Goal: Information Seeking & Learning: Learn about a topic

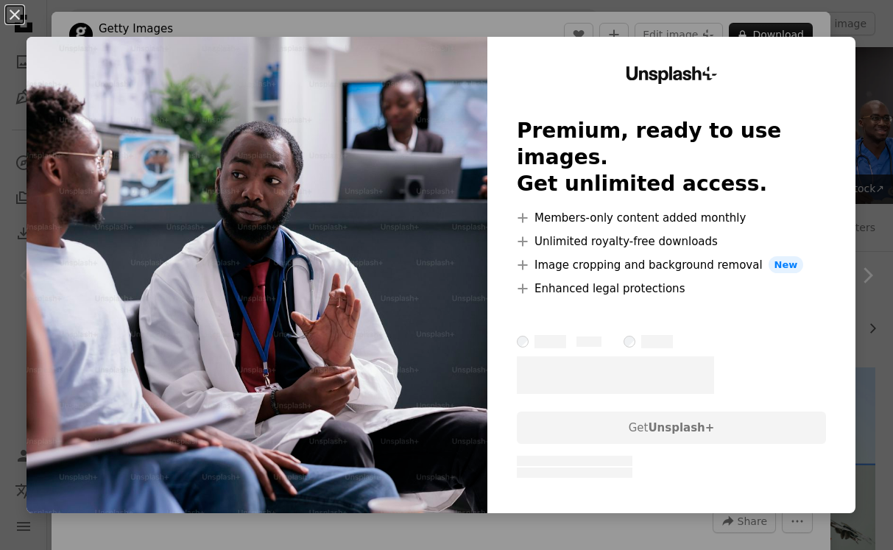
scroll to position [139, 0]
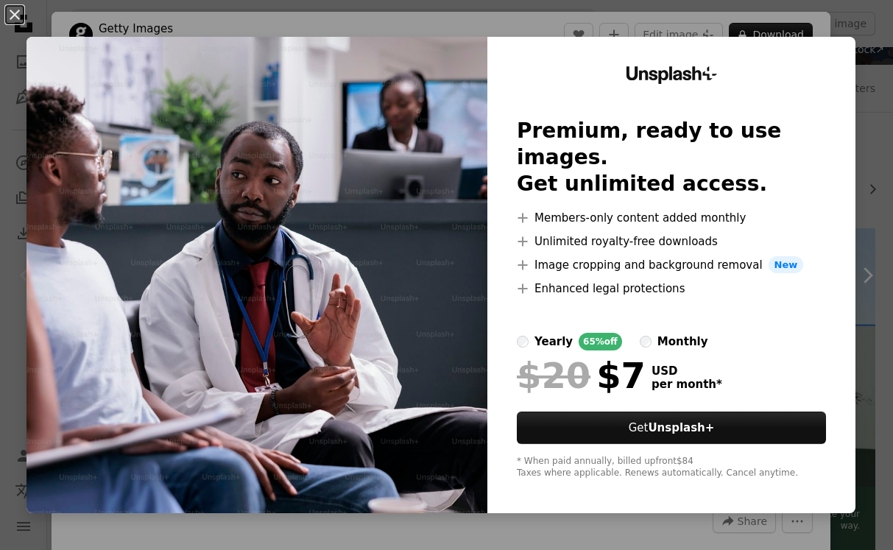
click at [841, 10] on div "An X shape Unsplash+ Premium, ready to use images. Get unlimited access. A plus…" at bounding box center [446, 275] width 893 height 550
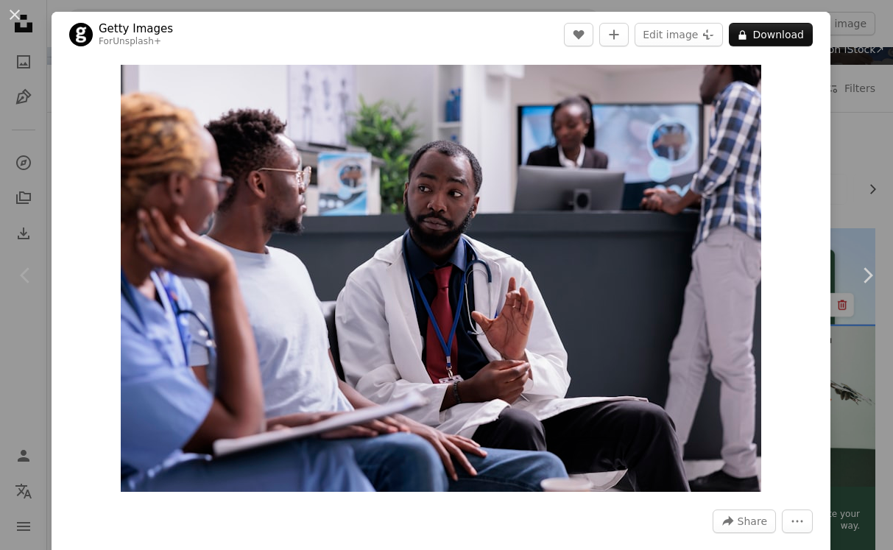
click at [872, 54] on div "An X shape Chevron left Chevron right Getty Images For Unsplash+ A heart A plus…" at bounding box center [446, 275] width 893 height 550
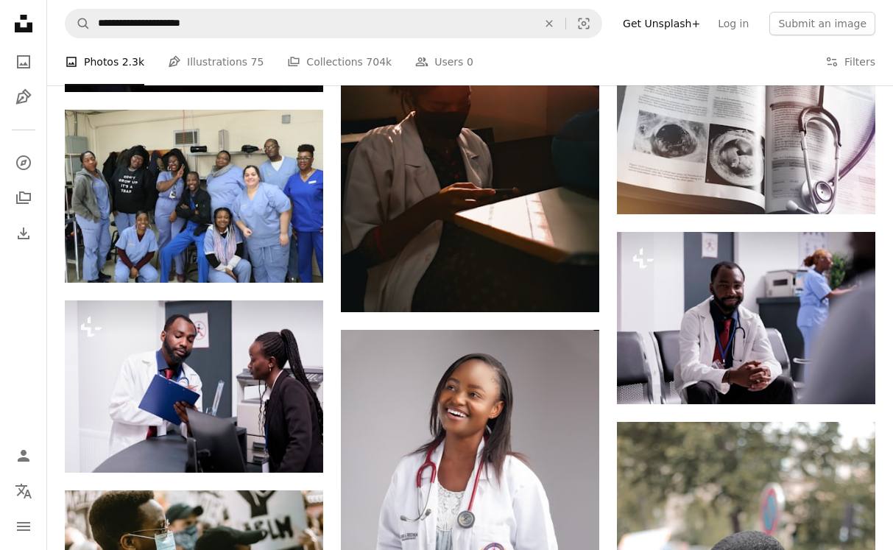
scroll to position [1383, 0]
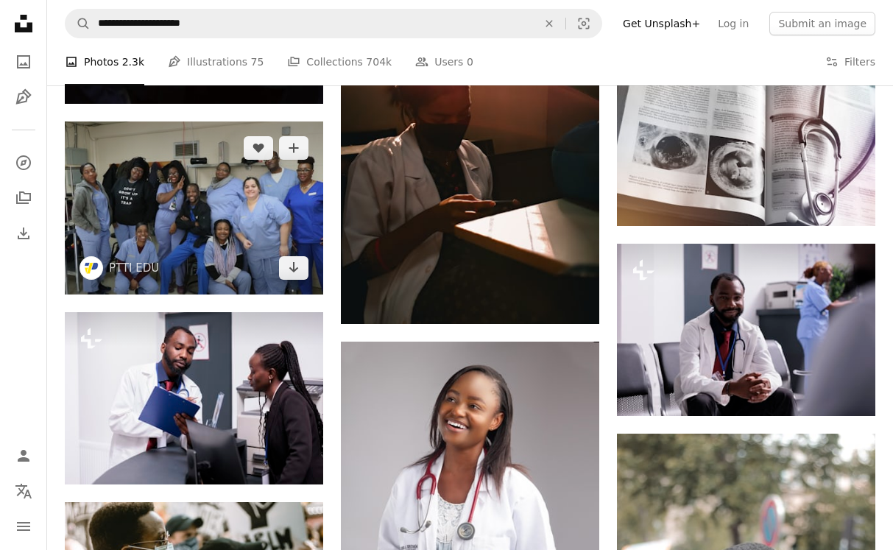
click at [274, 205] on img at bounding box center [194, 207] width 258 height 172
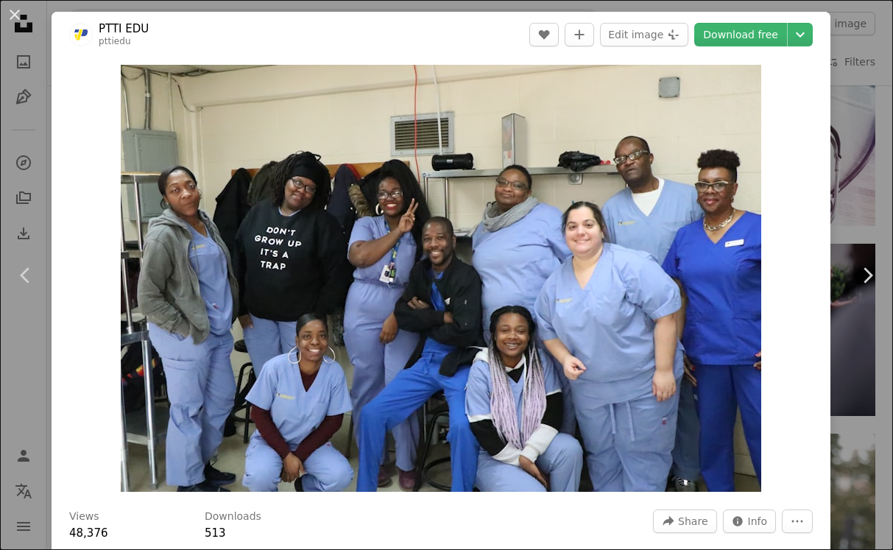
click at [884, 127] on div "An X shape Chevron left Chevron right PTTI EDU pttiedu A heart A plus sign Edit…" at bounding box center [446, 275] width 893 height 550
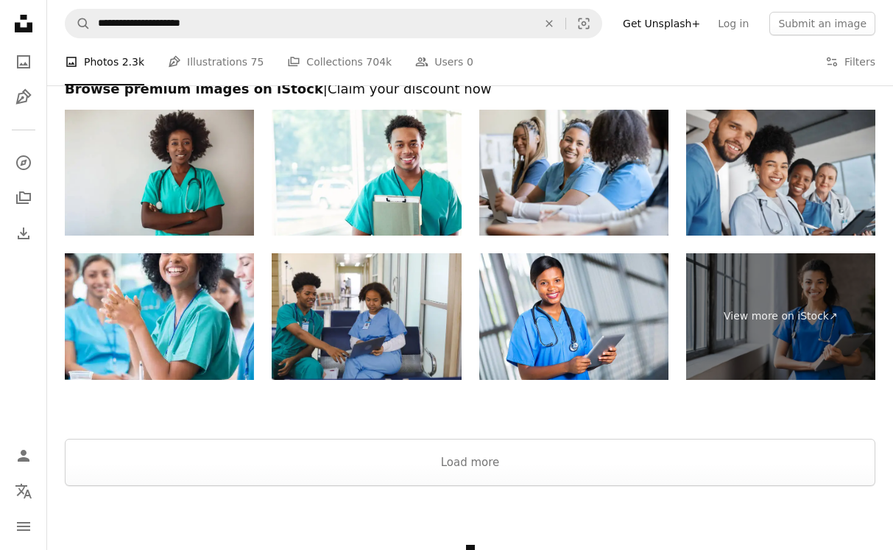
scroll to position [4468, 0]
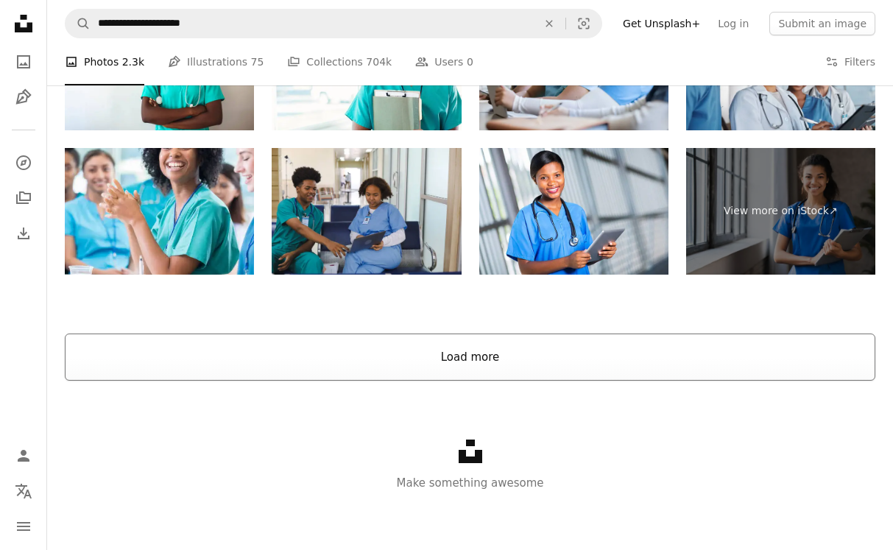
click at [305, 375] on button "Load more" at bounding box center [470, 356] width 810 height 47
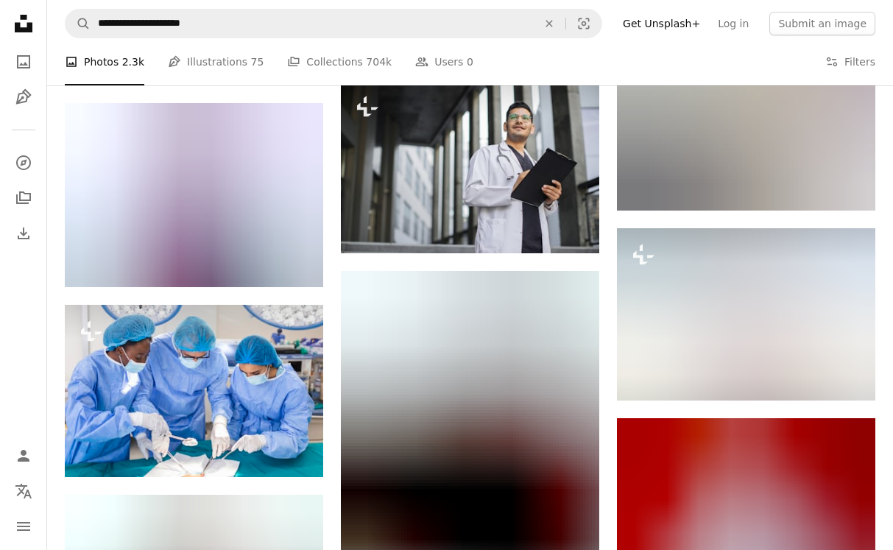
scroll to position [17960, 0]
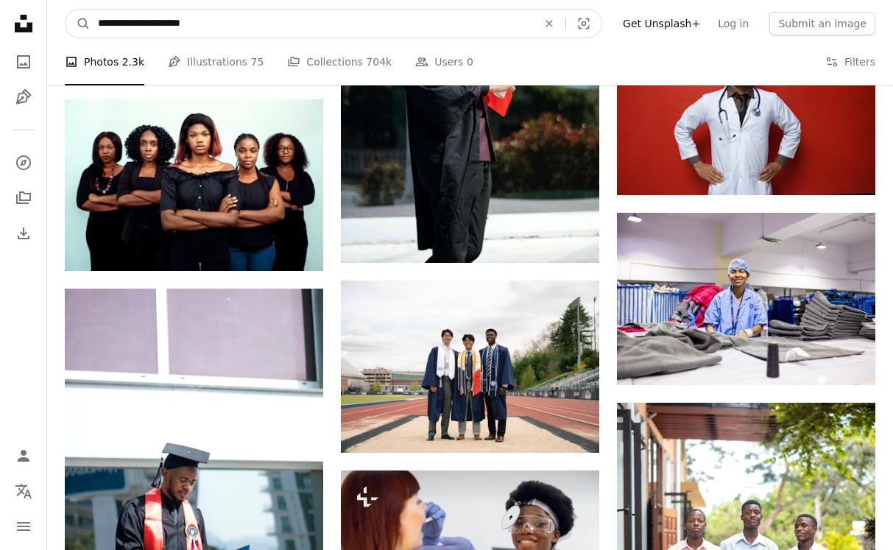
drag, startPoint x: 166, startPoint y: 22, endPoint x: 55, endPoint y: 13, distance: 110.7
click at [55, 13] on nav "**********" at bounding box center [470, 23] width 846 height 47
type input "**********"
click button "A magnifying glass" at bounding box center [77, 24] width 25 height 28
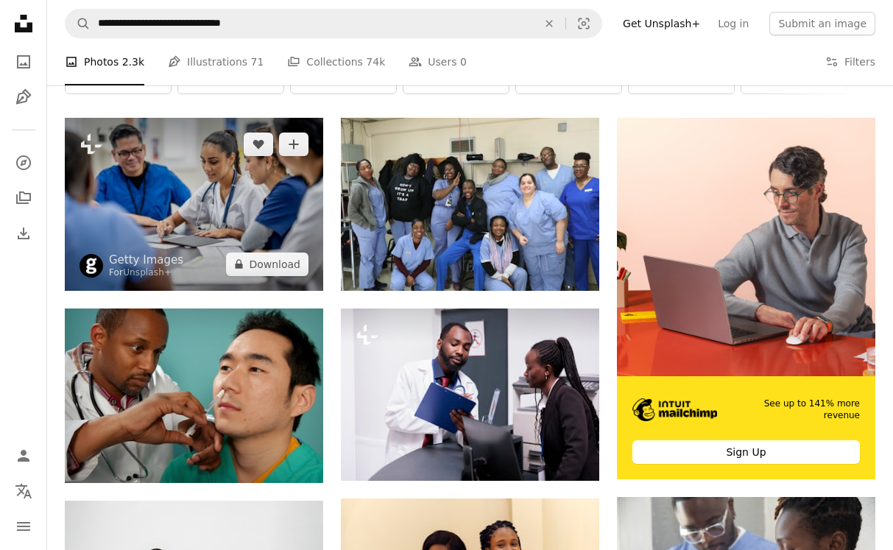
scroll to position [250, 0]
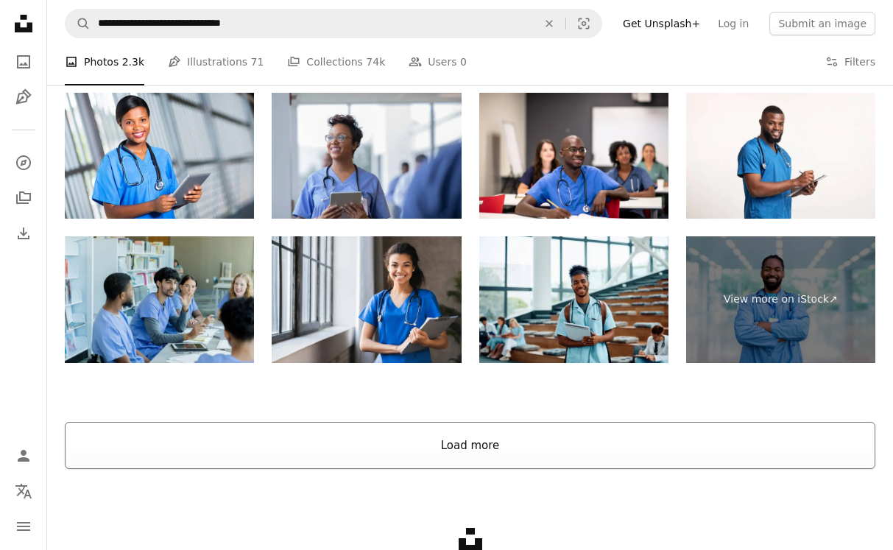
click at [378, 465] on button "Load more" at bounding box center [470, 445] width 810 height 47
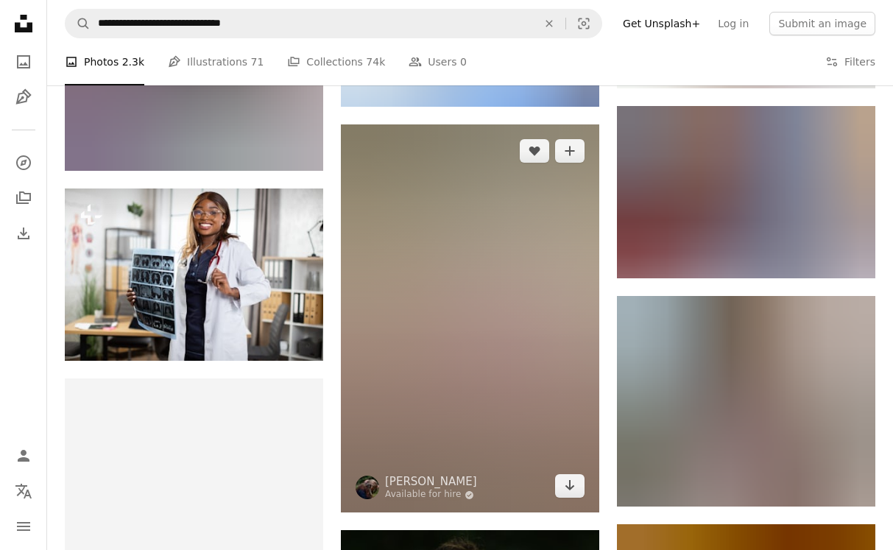
scroll to position [2604, 0]
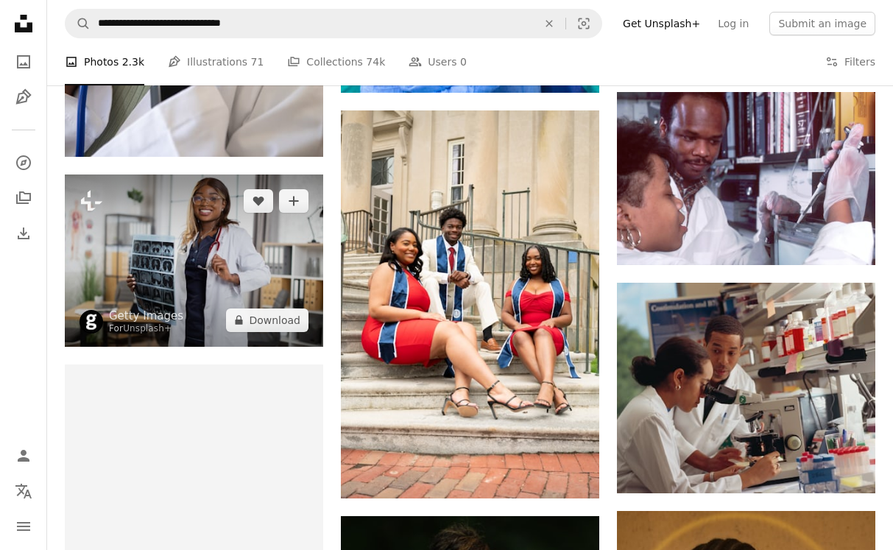
click at [174, 243] on img at bounding box center [194, 260] width 258 height 172
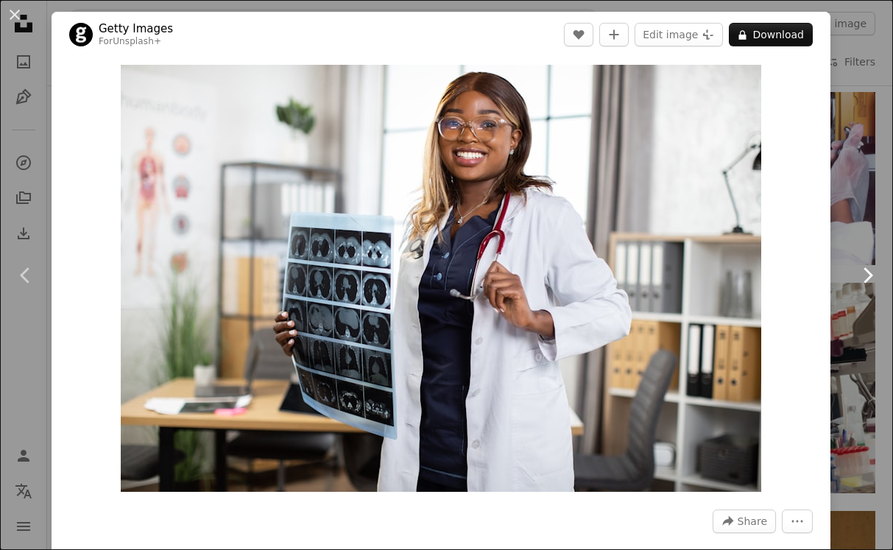
click at [859, 205] on link "Chevron right" at bounding box center [867, 275] width 52 height 141
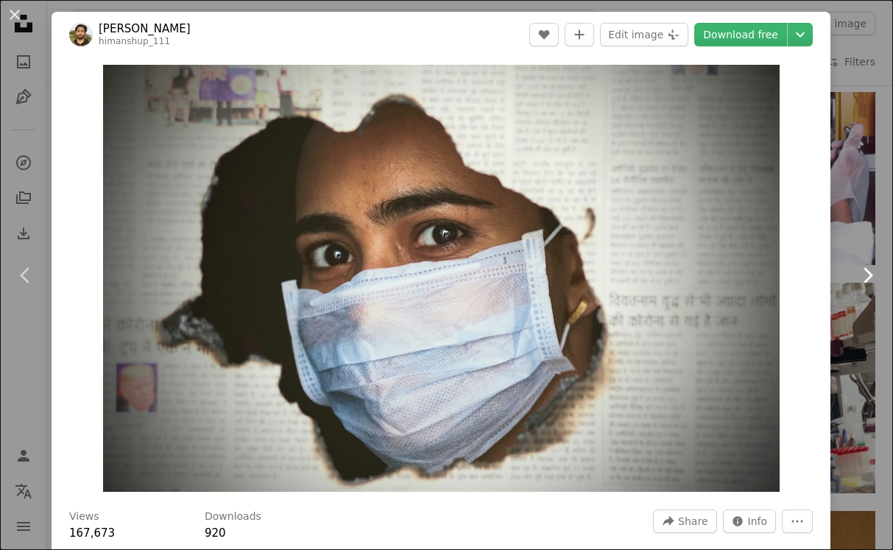
click at [859, 205] on link "Chevron right" at bounding box center [867, 275] width 52 height 141
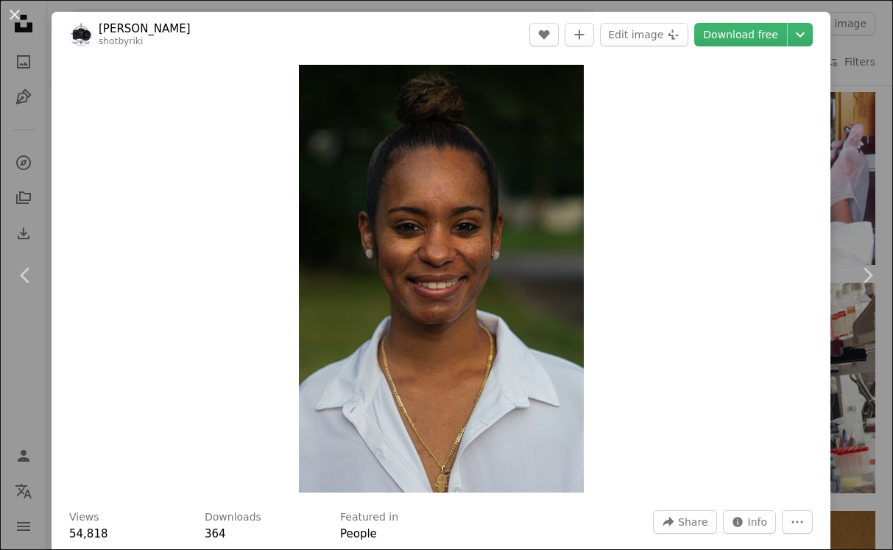
click at [848, 106] on div "An X shape Chevron left Chevron right [PERSON_NAME] shotbyriki A heart A plus s…" at bounding box center [446, 275] width 893 height 550
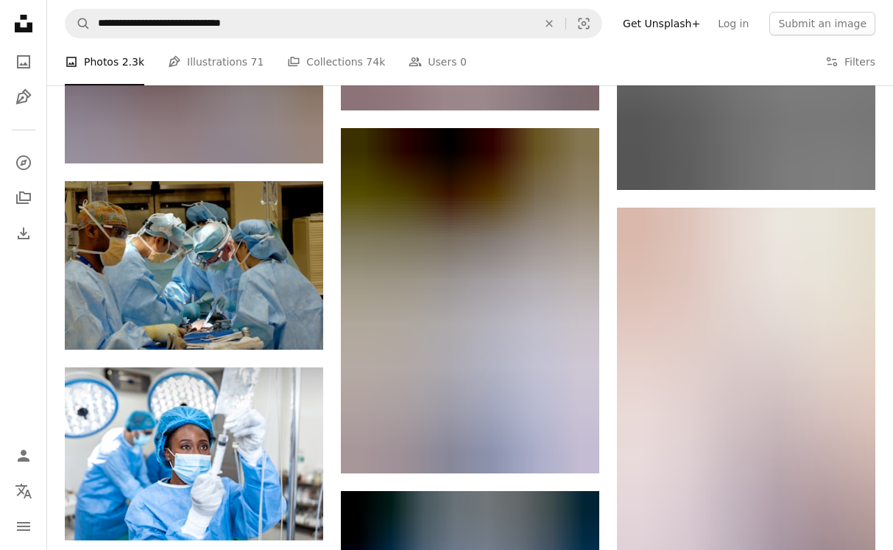
scroll to position [13230, 0]
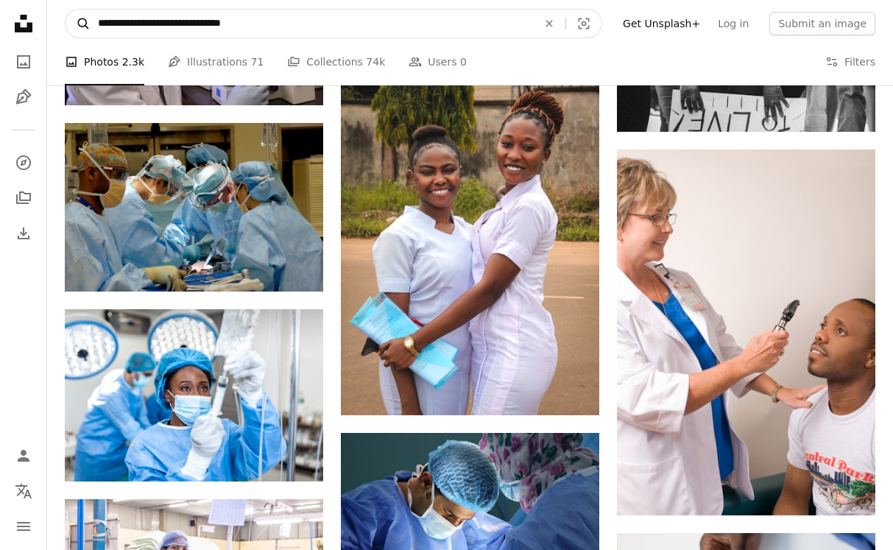
drag, startPoint x: 171, startPoint y: 24, endPoint x: 67, endPoint y: 22, distance: 104.5
click at [63, 21] on nav "**********" at bounding box center [470, 23] width 846 height 47
type input "**********"
click button "A magnifying glass" at bounding box center [77, 24] width 25 height 28
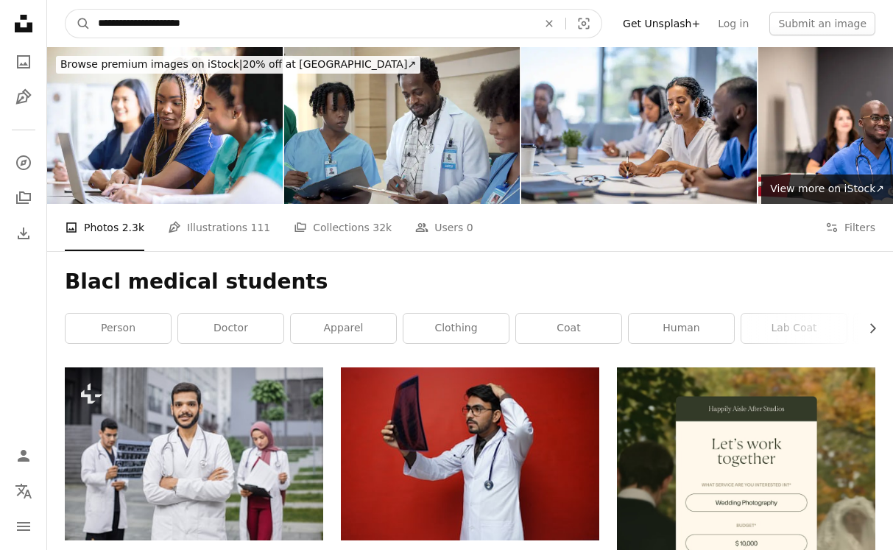
click at [121, 26] on input "**********" at bounding box center [312, 24] width 442 height 28
type input "**********"
click at [65, 10] on button "A magnifying glass" at bounding box center [77, 24] width 25 height 28
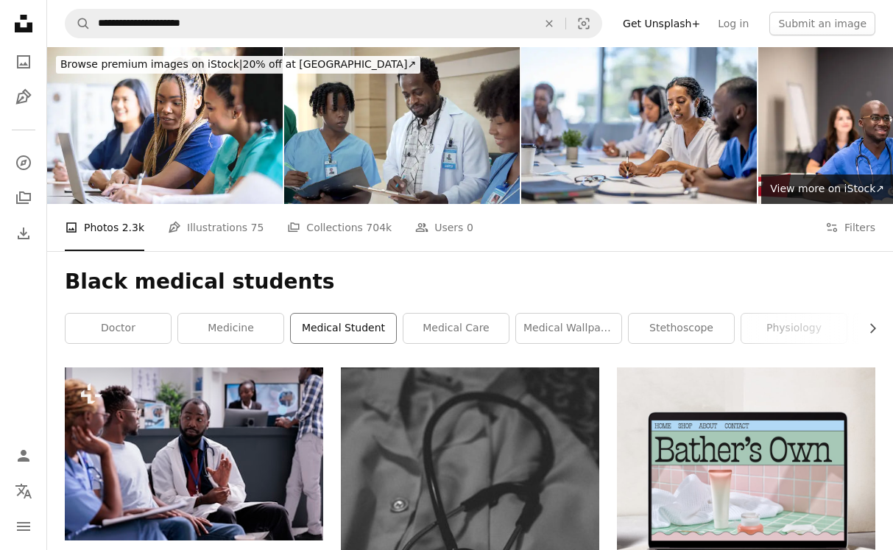
click at [314, 325] on link "medical student" at bounding box center [343, 327] width 105 height 29
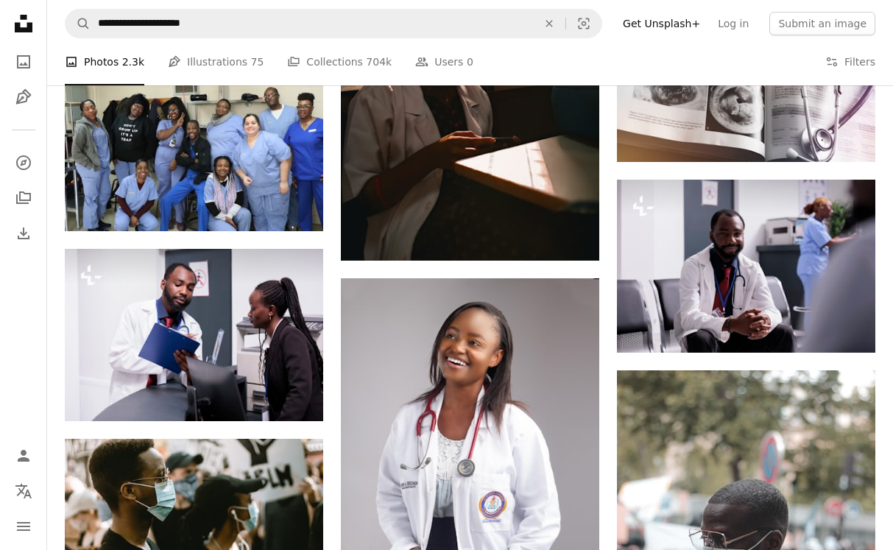
scroll to position [1833, 0]
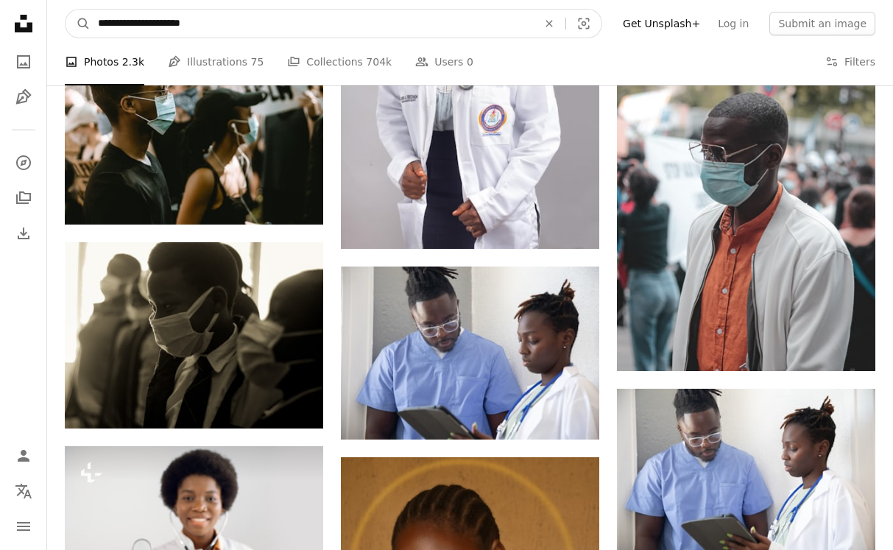
drag, startPoint x: 235, startPoint y: 28, endPoint x: 132, endPoint y: 24, distance: 103.1
click at [132, 25] on input "**********" at bounding box center [312, 24] width 442 height 28
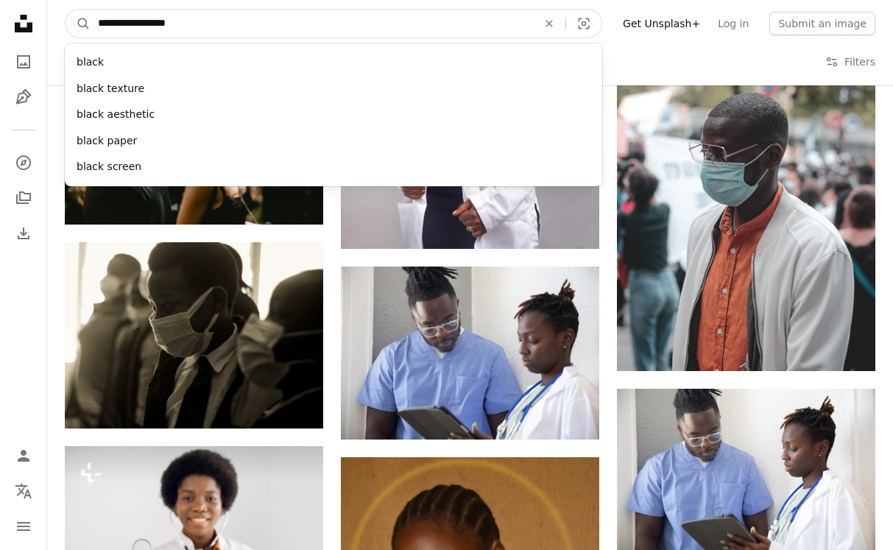
type input "**********"
click button "A magnifying glass" at bounding box center [77, 24] width 25 height 28
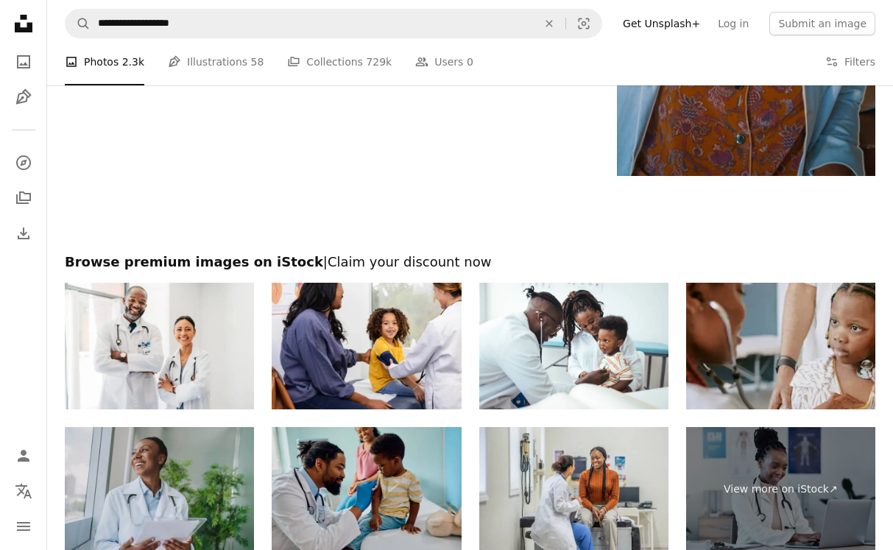
scroll to position [2616, 0]
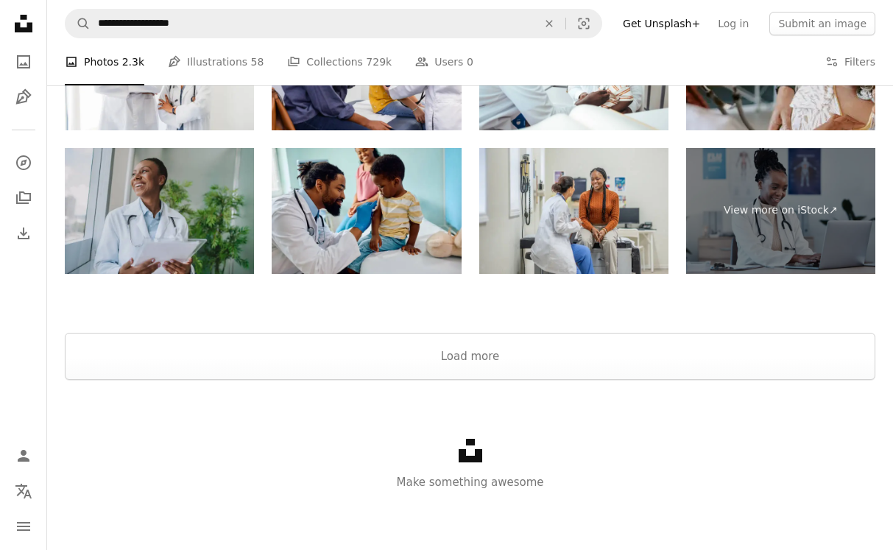
click at [293, 358] on button "Load more" at bounding box center [470, 356] width 810 height 47
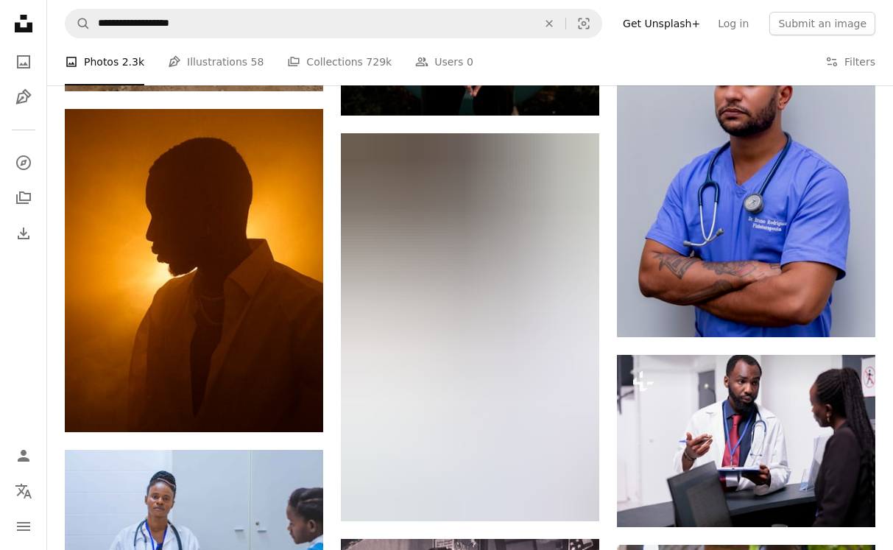
scroll to position [5323, 0]
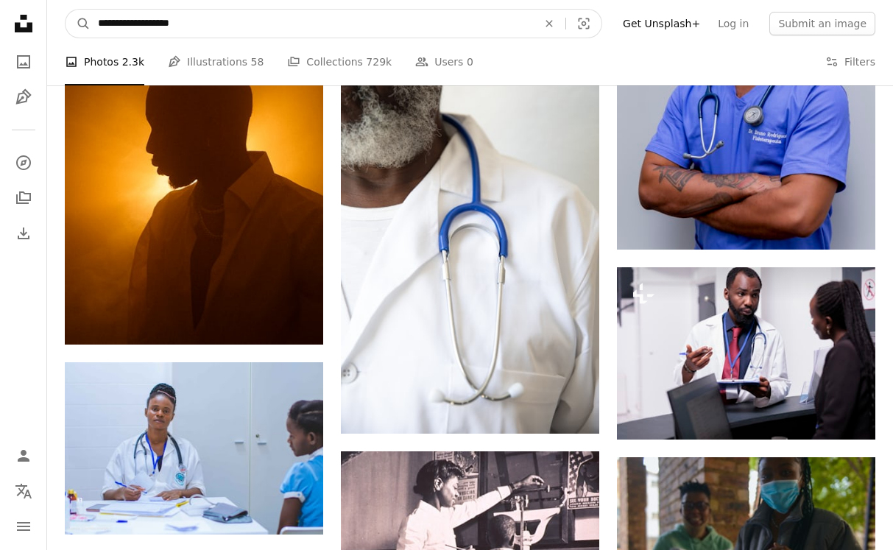
drag, startPoint x: 155, startPoint y: 25, endPoint x: 132, endPoint y: 25, distance: 22.8
click at [133, 25] on input "**********" at bounding box center [312, 24] width 442 height 28
type input "**********"
click button "A magnifying glass" at bounding box center [77, 24] width 25 height 28
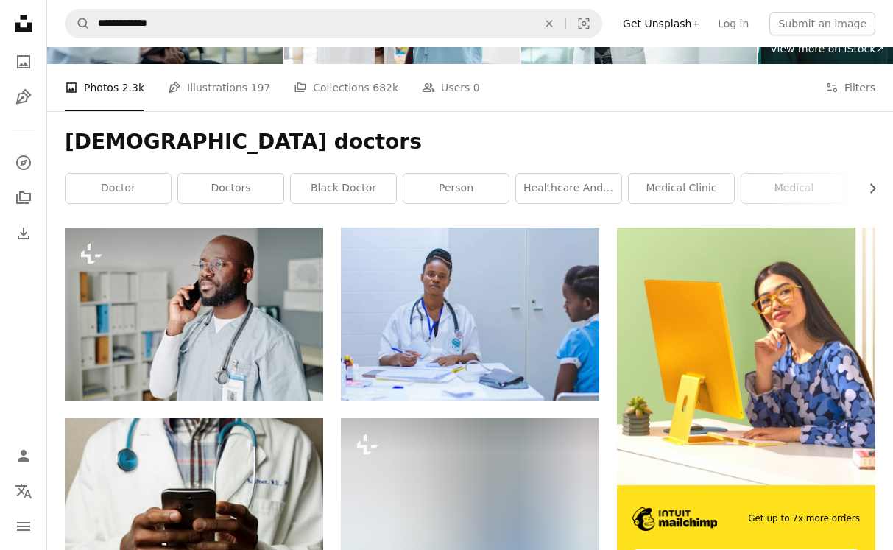
scroll to position [169, 0]
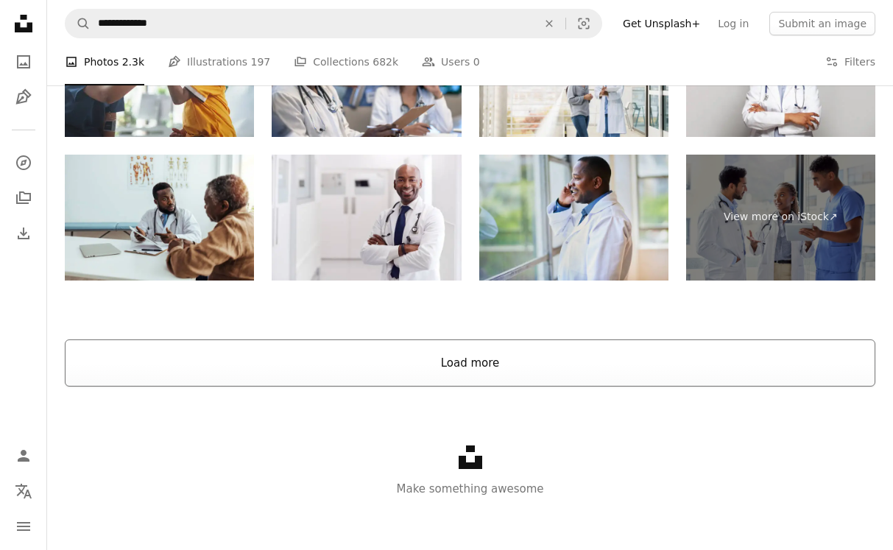
click at [255, 372] on button "Load more" at bounding box center [470, 362] width 810 height 47
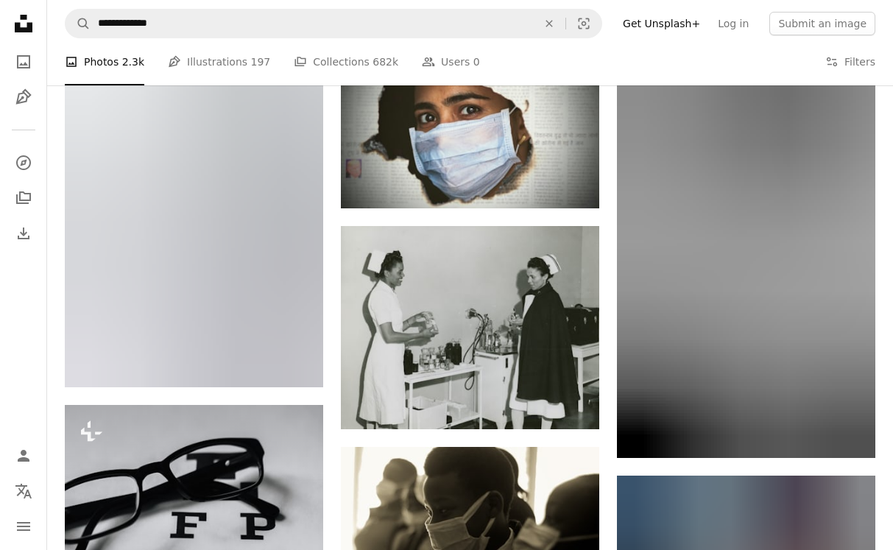
scroll to position [14177, 0]
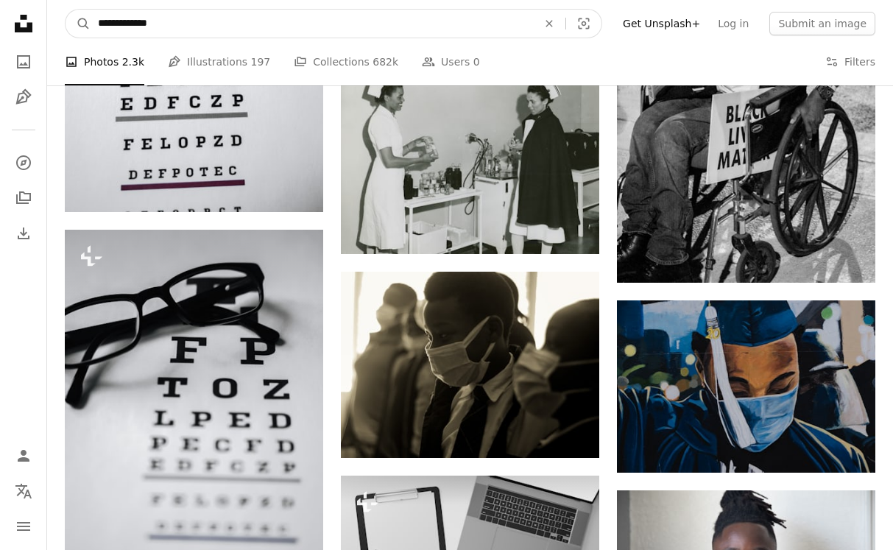
drag, startPoint x: 188, startPoint y: 30, endPoint x: 131, endPoint y: 26, distance: 57.5
click at [131, 28] on input "**********" at bounding box center [312, 24] width 442 height 28
type input "**********"
click at [65, 10] on button "A magnifying glass" at bounding box center [77, 24] width 25 height 28
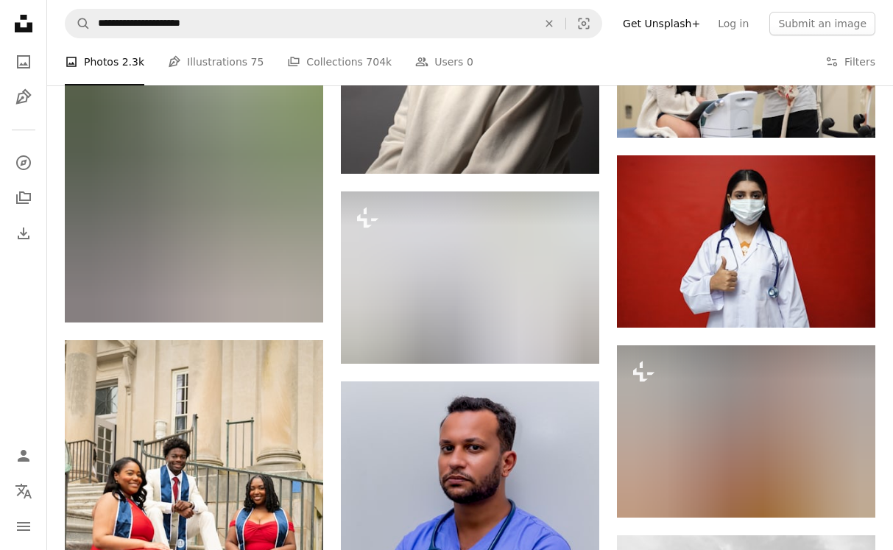
scroll to position [10329, 0]
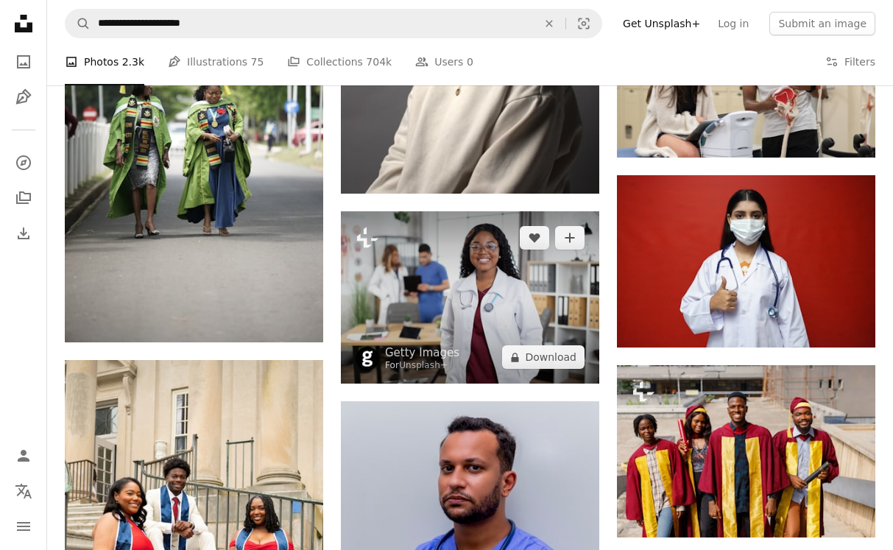
click at [443, 336] on img at bounding box center [470, 297] width 258 height 172
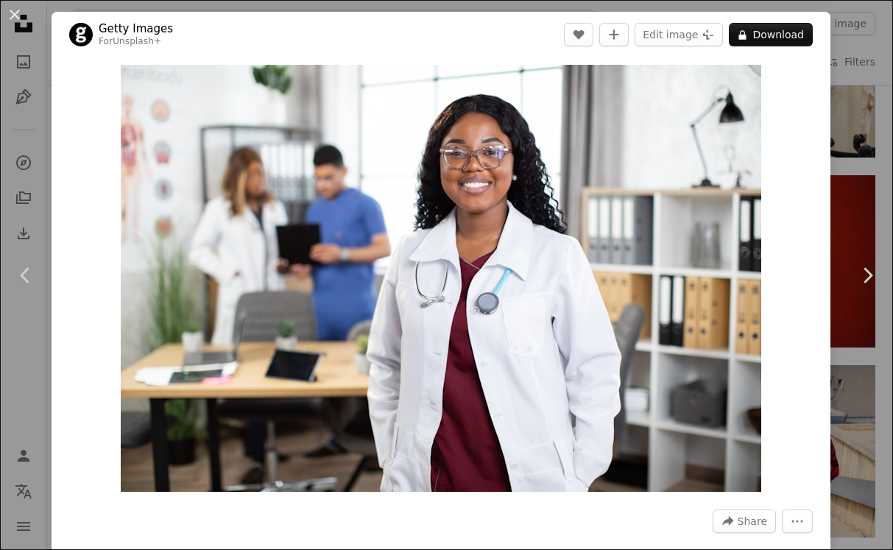
click at [43, 174] on div "An X shape Chevron left Chevron right Getty Images For Unsplash+ A heart A plus…" at bounding box center [446, 275] width 893 height 550
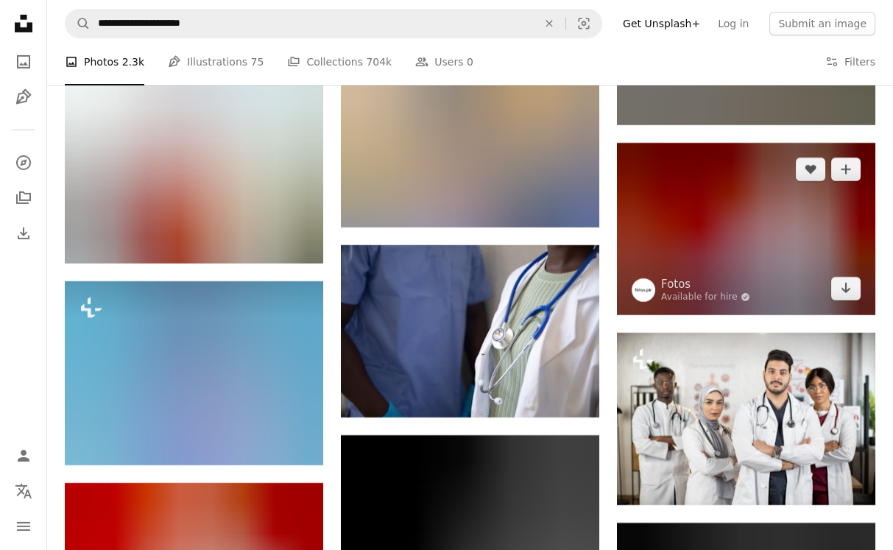
scroll to position [16400, 0]
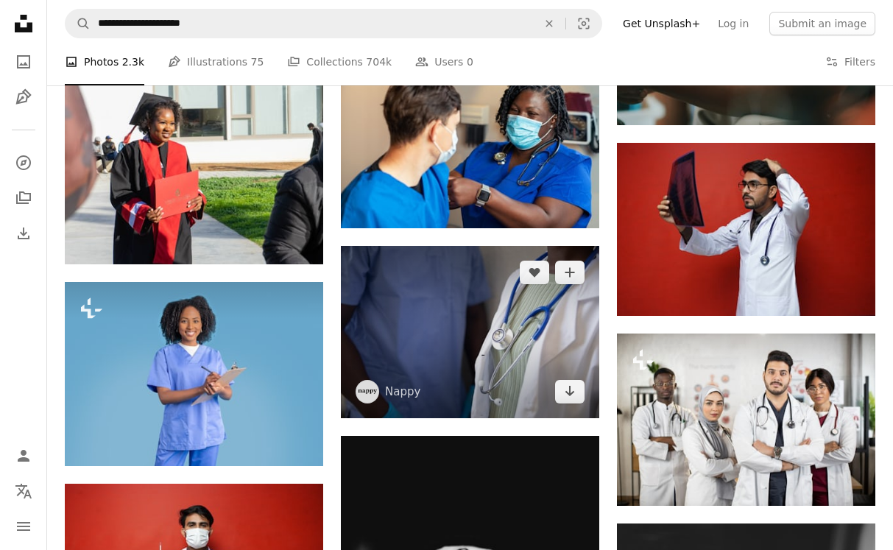
click at [475, 336] on img at bounding box center [470, 332] width 258 height 172
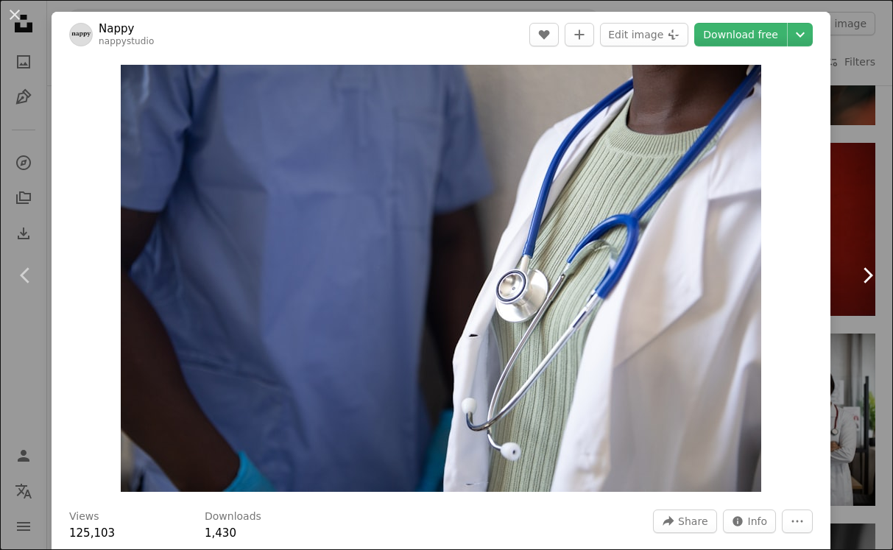
click at [854, 217] on link "Chevron right" at bounding box center [867, 275] width 52 height 141
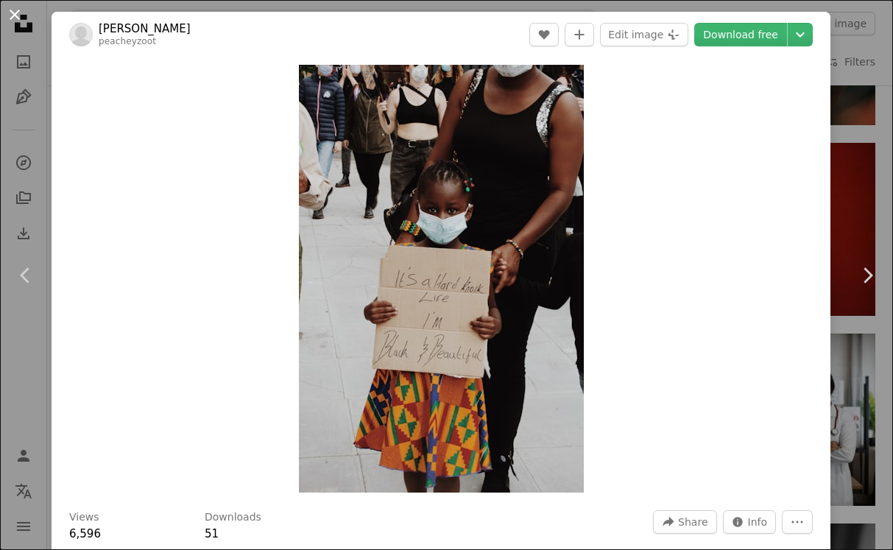
click at [18, 19] on button "An X shape" at bounding box center [15, 15] width 18 height 18
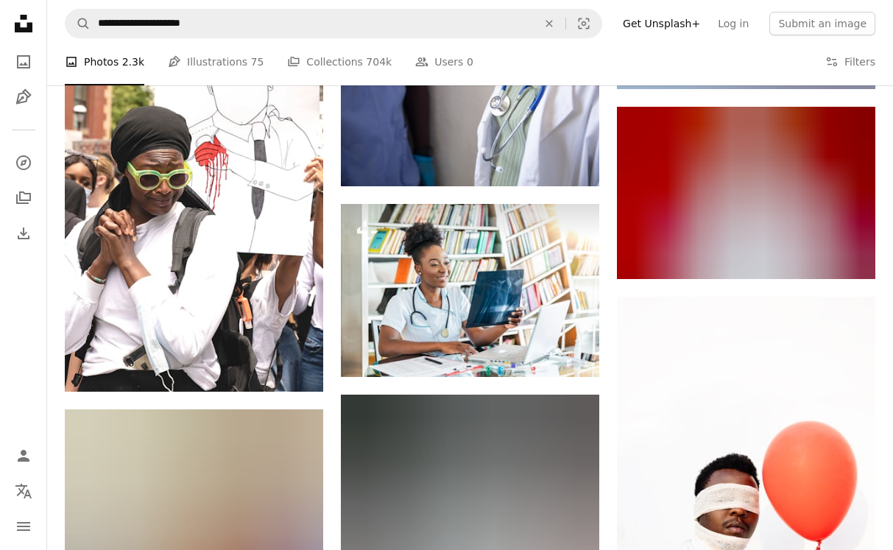
scroll to position [22124, 0]
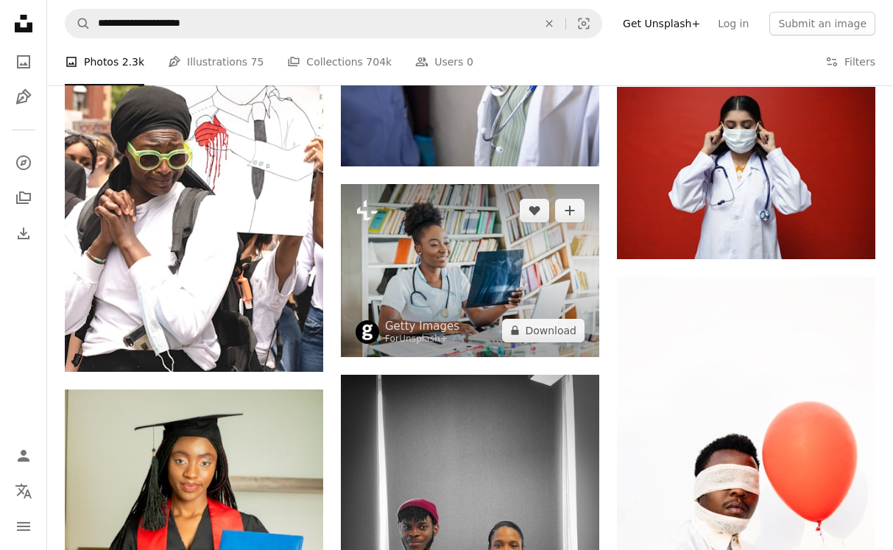
click at [447, 297] on img at bounding box center [470, 270] width 258 height 172
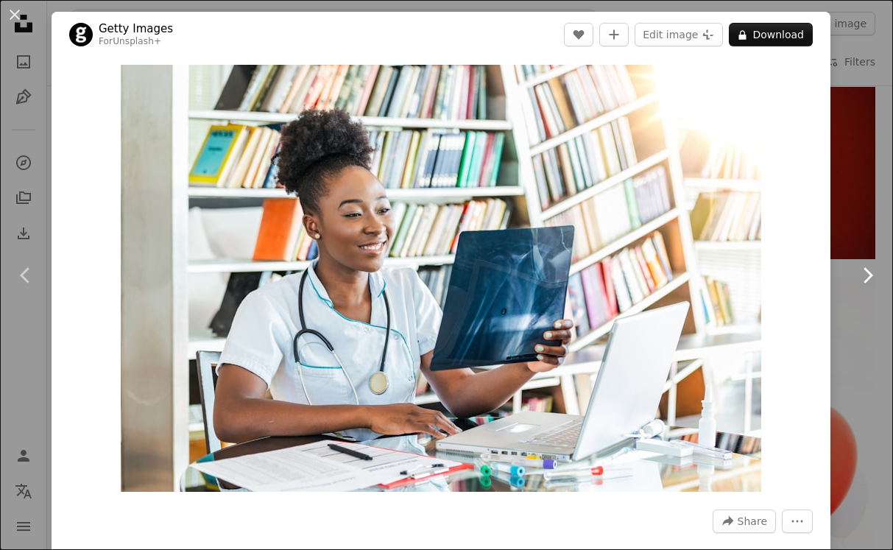
click at [882, 213] on link "Chevron right" at bounding box center [867, 275] width 52 height 141
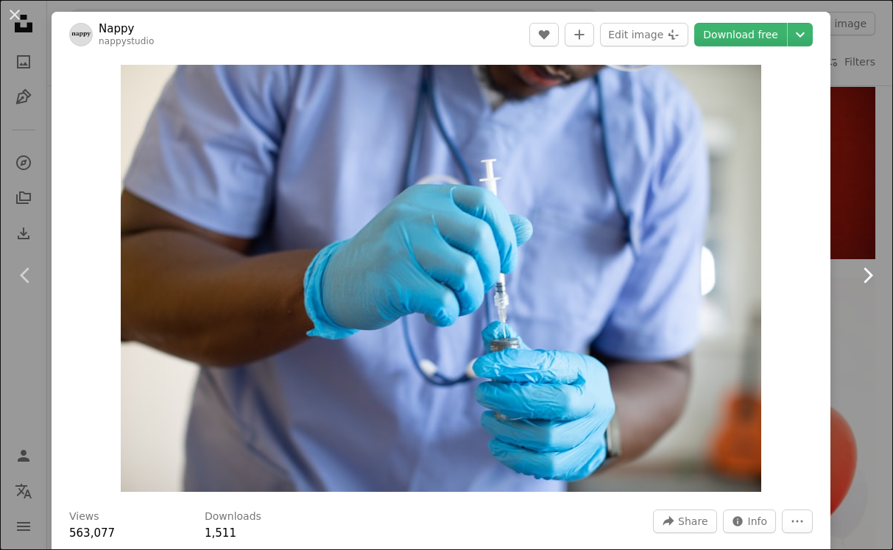
click at [864, 263] on icon "Chevron right" at bounding box center [867, 275] width 24 height 24
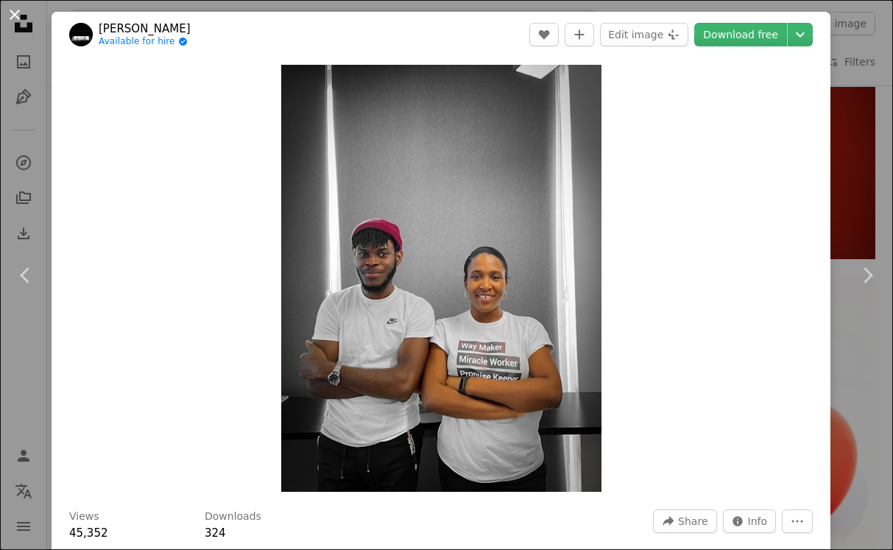
click at [19, 8] on button "An X shape" at bounding box center [15, 15] width 18 height 18
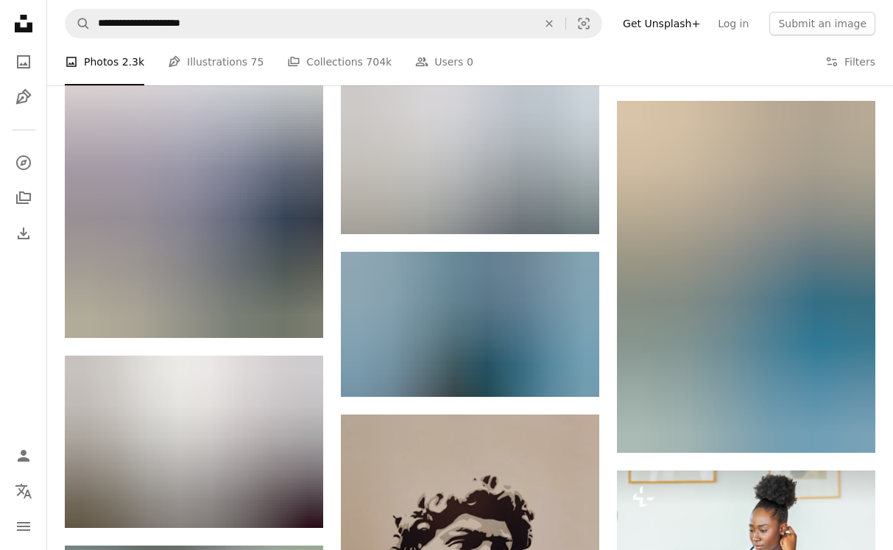
scroll to position [31437, 0]
